Goal: Navigation & Orientation: Understand site structure

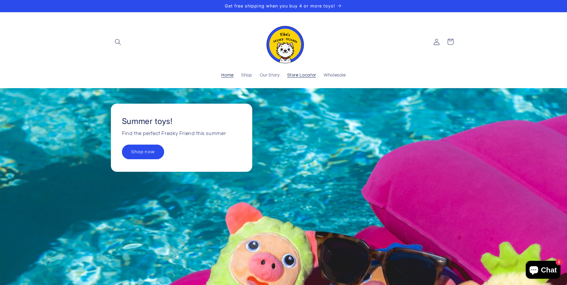
click at [304, 76] on span "Store Locator" at bounding box center [301, 76] width 29 height 6
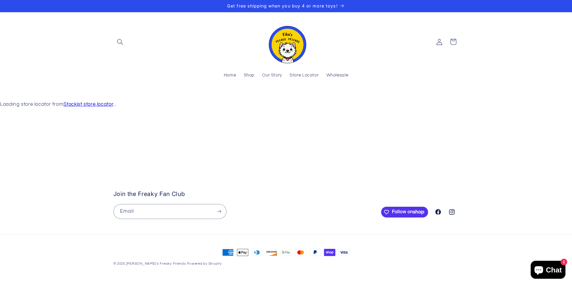
click at [249, 76] on span "Shop" at bounding box center [249, 76] width 11 height 6
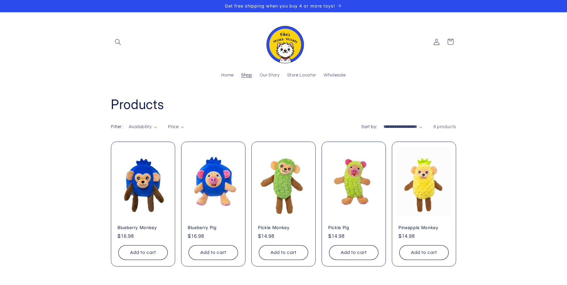
click at [250, 78] on span "Shop" at bounding box center [246, 76] width 11 height 6
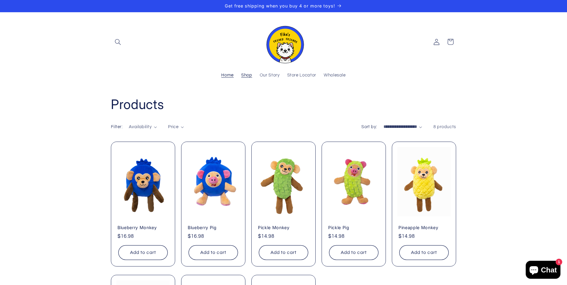
click at [225, 77] on span "Home" at bounding box center [227, 76] width 13 height 6
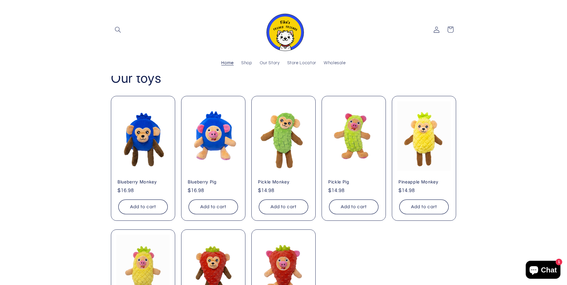
scroll to position [0, 567]
click at [231, 60] on link "Home" at bounding box center [228, 63] width 20 height 13
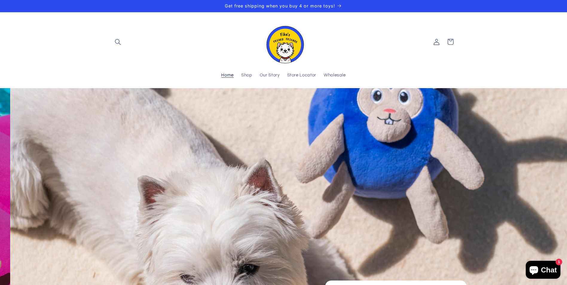
scroll to position [0, 567]
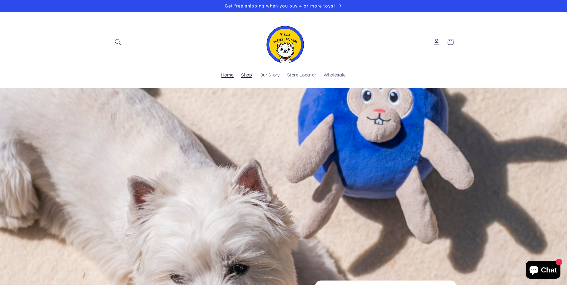
click at [253, 75] on link "Shop" at bounding box center [246, 75] width 19 height 13
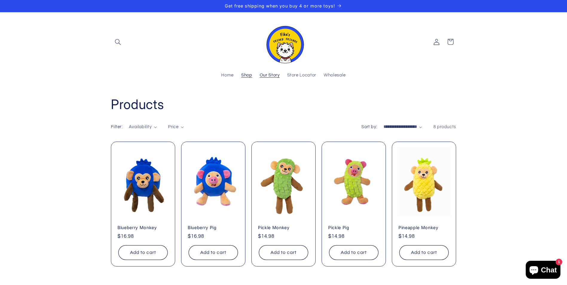
click at [266, 73] on span "Our Story" at bounding box center [270, 76] width 20 height 6
